Goal: Task Accomplishment & Management: Manage account settings

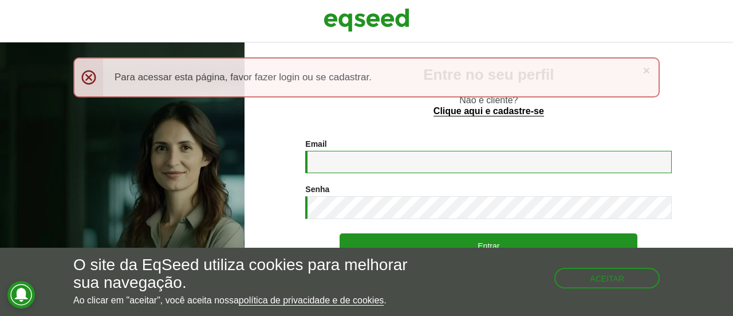
click at [383, 163] on input "Email *" at bounding box center [488, 162] width 367 height 22
type input "**********"
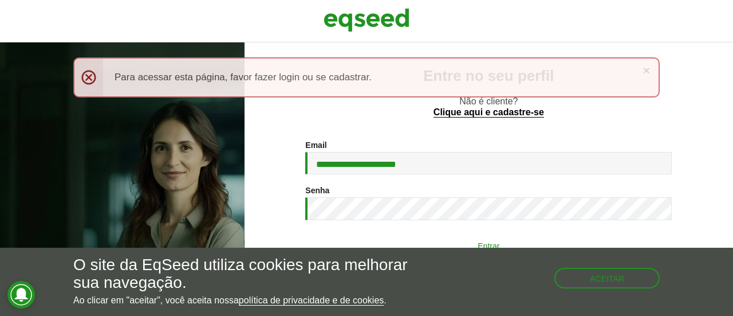
click at [433, 242] on button "Entrar" at bounding box center [489, 245] width 298 height 22
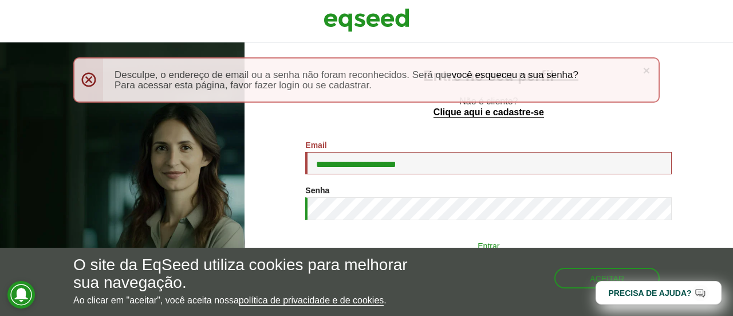
click at [467, 239] on button "Entrar" at bounding box center [489, 245] width 298 height 22
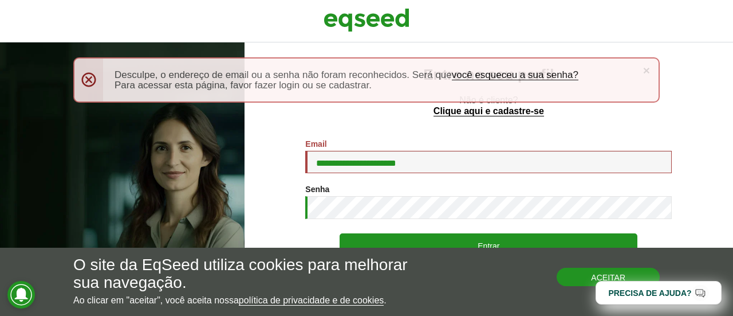
click at [580, 281] on button "Aceitar" at bounding box center [608, 277] width 103 height 18
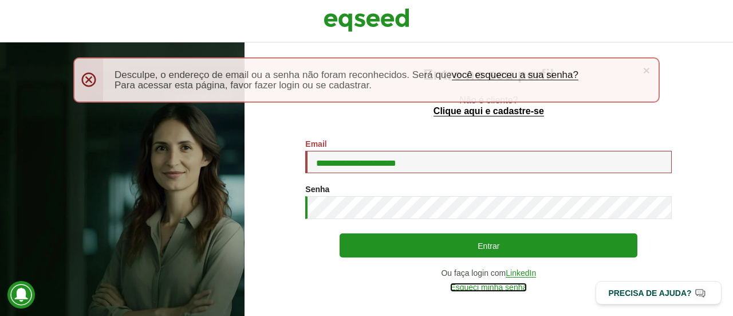
click at [481, 289] on link "Esqueci minha senha" at bounding box center [488, 287] width 77 height 9
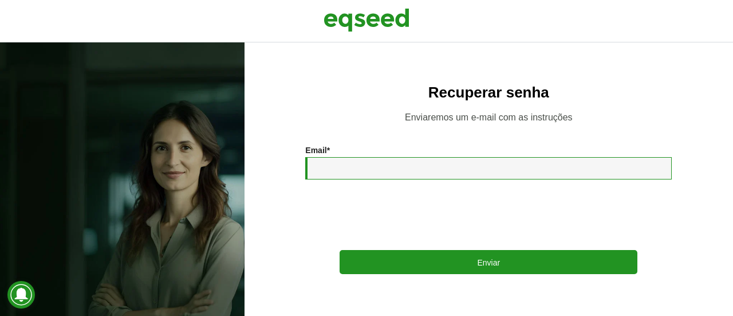
click at [395, 174] on input "Email *" at bounding box center [488, 168] width 367 height 22
type input "**********"
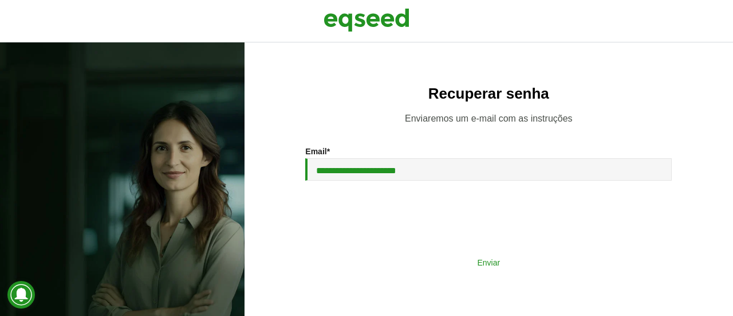
click at [476, 262] on button "Enviar" at bounding box center [489, 262] width 298 height 22
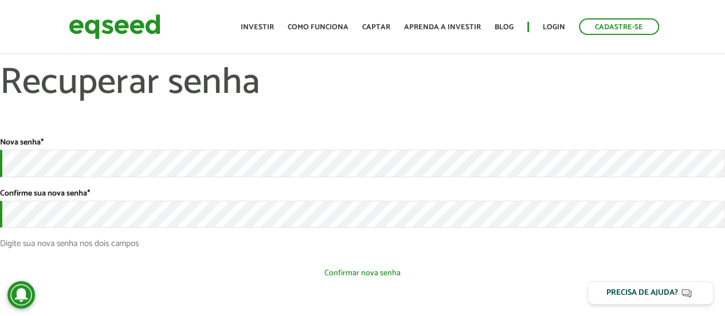
click at [370, 272] on button "Confirmar nova senha" at bounding box center [362, 273] width 725 height 22
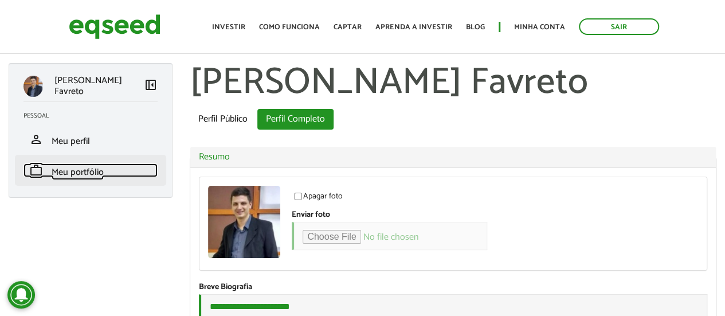
click at [69, 172] on span "Meu portfólio" at bounding box center [78, 171] width 52 height 15
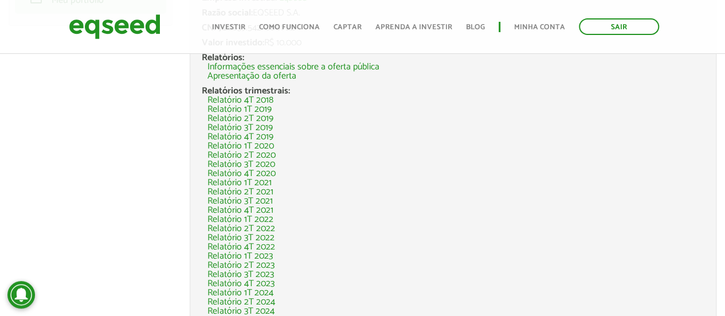
scroll to position [229, 0]
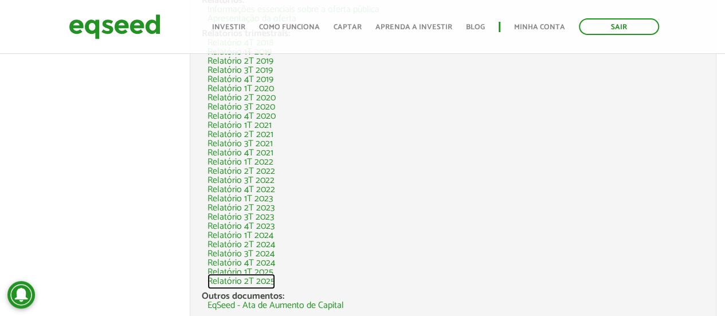
click at [237, 278] on link "Relatório 2T 2025" at bounding box center [241, 281] width 68 height 9
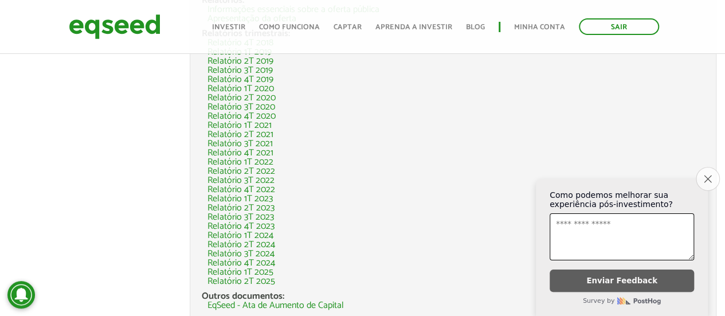
click at [705, 175] on icon "Close survey" at bounding box center [707, 178] width 7 height 7
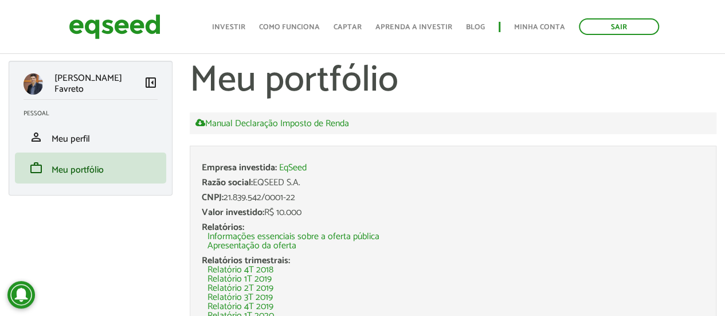
scroll to position [0, 0]
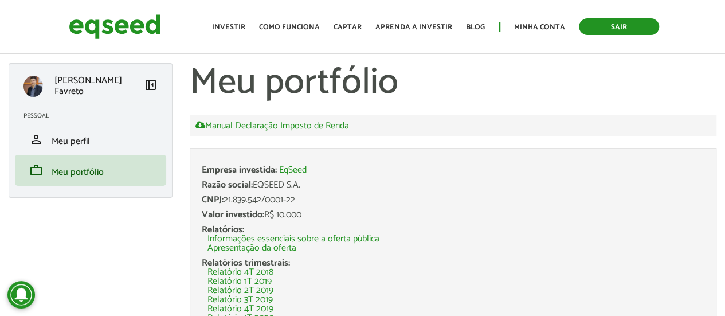
click at [628, 29] on link "Sair" at bounding box center [619, 26] width 80 height 17
